Goal: Task Accomplishment & Management: Manage account settings

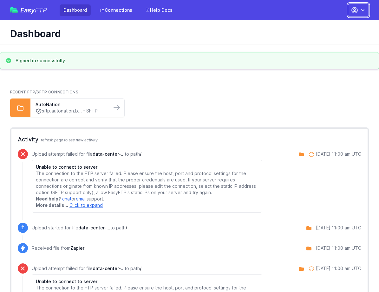
click at [357, 10] on icon "button" at bounding box center [355, 10] width 8 height 8
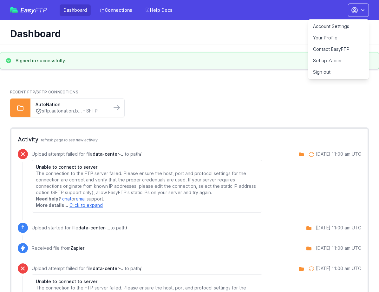
click at [342, 26] on link "Account Settings" at bounding box center [338, 26] width 61 height 11
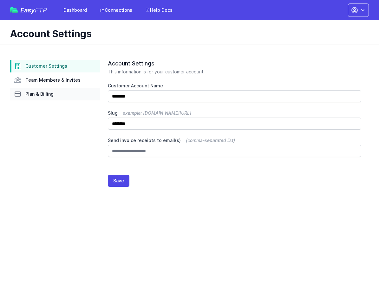
click at [43, 93] on span "Plan & Billing" at bounding box center [39, 94] width 28 height 6
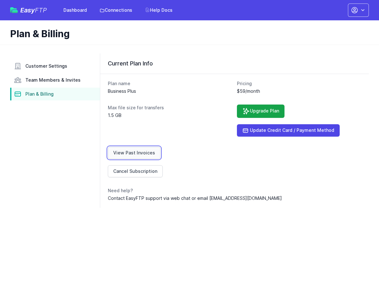
click at [121, 155] on link "View Past Invoices" at bounding box center [134, 153] width 53 height 12
